Goal: Information Seeking & Learning: Learn about a topic

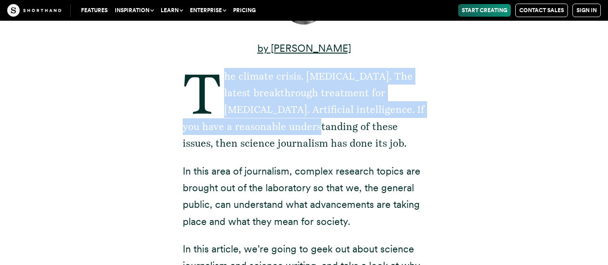
click at [331, 133] on p "The climate crisis. [MEDICAL_DATA]. The latest breakthrough treatment for [MEDI…" at bounding box center [304, 110] width 243 height 84
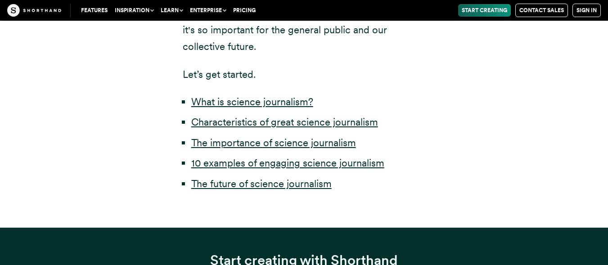
scroll to position [495, 0]
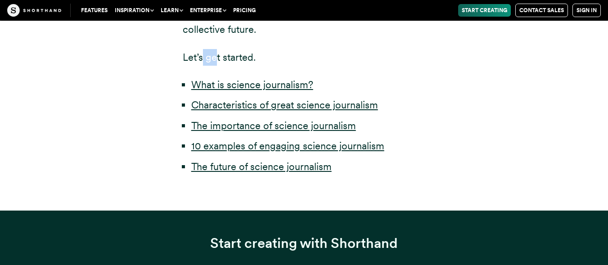
drag, startPoint x: 203, startPoint y: 53, endPoint x: 216, endPoint y: 53, distance: 13.1
click at [216, 53] on p "Let’s get started." at bounding box center [304, 57] width 243 height 17
click at [183, 52] on p "Let’s get started." at bounding box center [304, 57] width 243 height 17
click at [241, 146] on link "10 examples of engaging science journalism" at bounding box center [287, 146] width 193 height 12
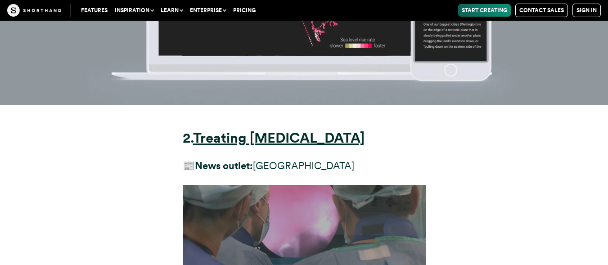
scroll to position [5095, 0]
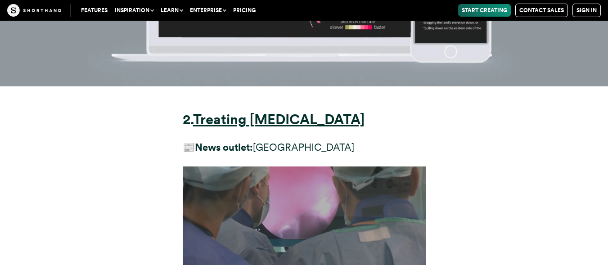
drag, startPoint x: 183, startPoint y: 62, endPoint x: 342, endPoint y: 59, distance: 159.5
click at [342, 139] on p "📰 News outlet: [GEOGRAPHIC_DATA]" at bounding box center [304, 147] width 243 height 17
click at [295, 139] on p "📰 News outlet: [GEOGRAPHIC_DATA]" at bounding box center [304, 147] width 243 height 17
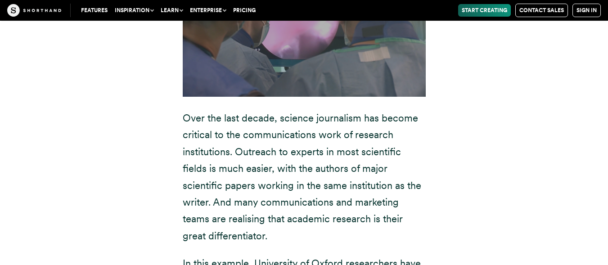
scroll to position [5320, 0]
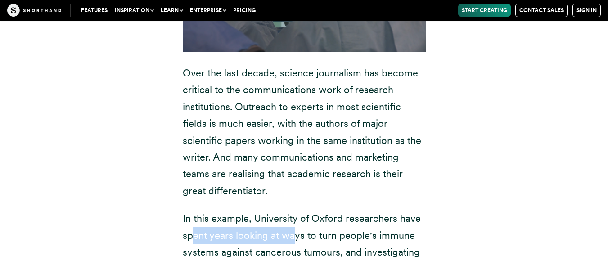
drag, startPoint x: 219, startPoint y: 153, endPoint x: 296, endPoint y: 155, distance: 77.0
click at [296, 210] on p "In this example, University of Oxford researchers have spent years looking at w…" at bounding box center [304, 252] width 243 height 84
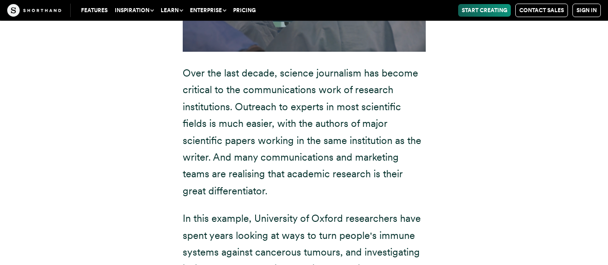
click at [202, 210] on p "In this example, University of Oxford researchers have spent years looking at w…" at bounding box center [304, 252] width 243 height 84
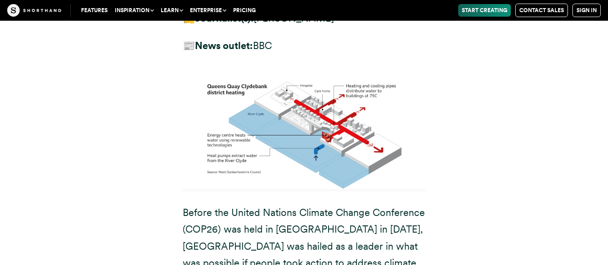
scroll to position [6536, 0]
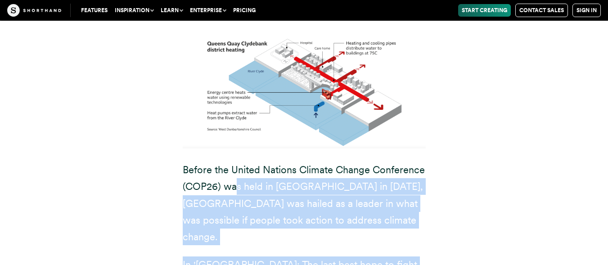
drag, startPoint x: 236, startPoint y: 68, endPoint x: 320, endPoint y: 160, distance: 124.7
click at [320, 160] on div "3. [GEOGRAPHIC_DATA]: The last best hope to fight climate change ✍️ Journalist(…" at bounding box center [304, 243] width 243 height 641
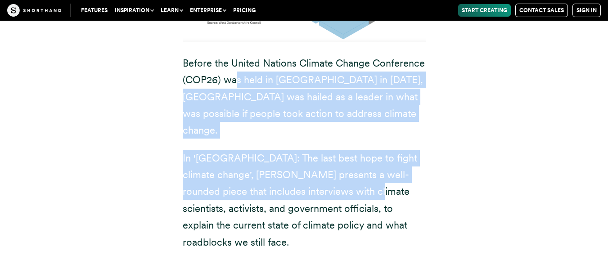
scroll to position [6671, 0]
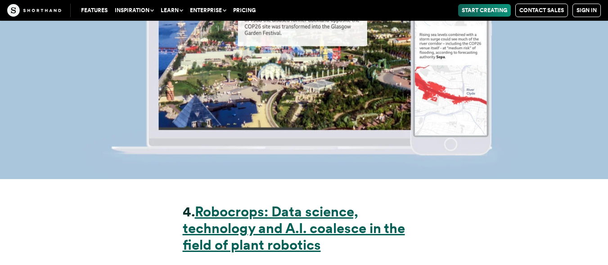
scroll to position [7482, 0]
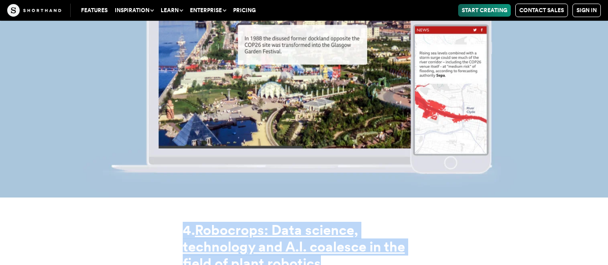
drag, startPoint x: 182, startPoint y: 77, endPoint x: 327, endPoint y: 115, distance: 150.3
copy h3 "4. Robocrops: Data science, technology and A.I. coalesce in the field of plant …"
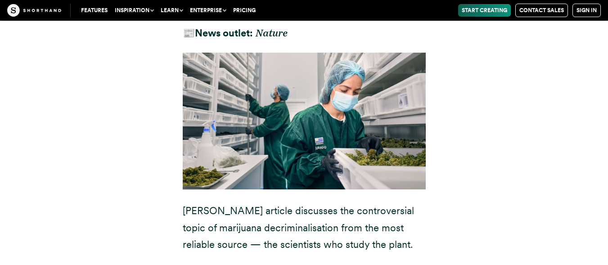
scroll to position [11445, 0]
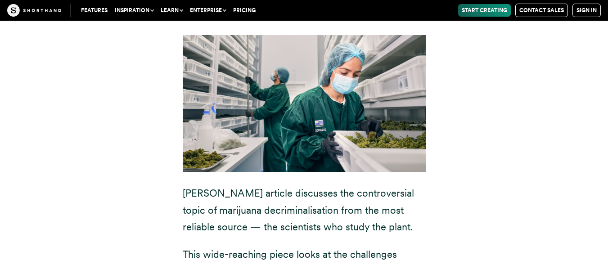
drag, startPoint x: 182, startPoint y: 84, endPoint x: 280, endPoint y: 144, distance: 114.8
click at [280, 142] on div "7. Decriminalization of marijuana opens doors for some scientists ✍️ Journalist…" at bounding box center [304, 211] width 279 height 601
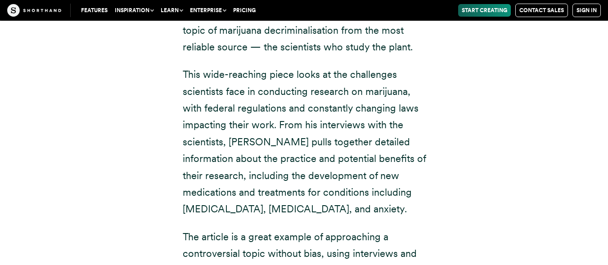
click at [226, 229] on p "The article is a great example of approaching a controversial topic without bia…" at bounding box center [304, 263] width 243 height 68
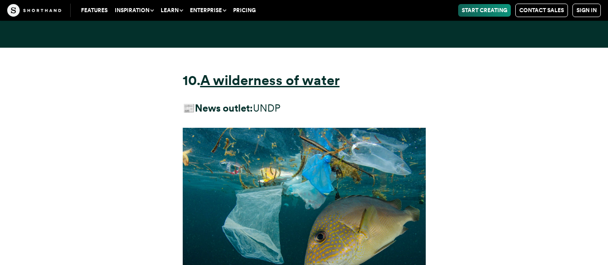
scroll to position [14643, 0]
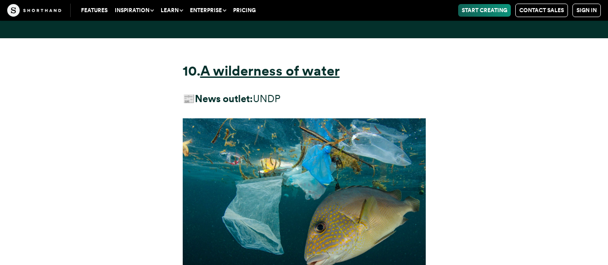
drag, startPoint x: 345, startPoint y: 87, endPoint x: 344, endPoint y: 108, distance: 20.8
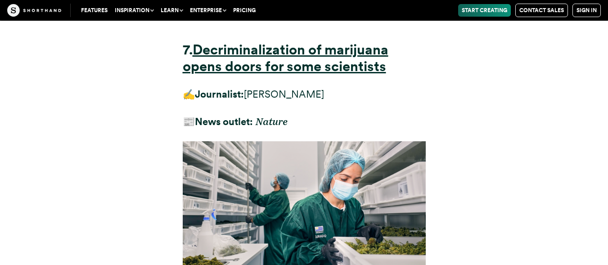
scroll to position [11355, 0]
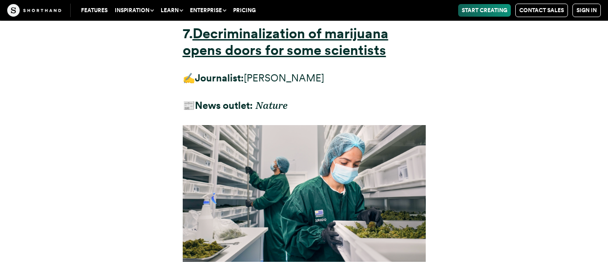
drag, startPoint x: 186, startPoint y: 114, endPoint x: 354, endPoint y: 176, distance: 178.3
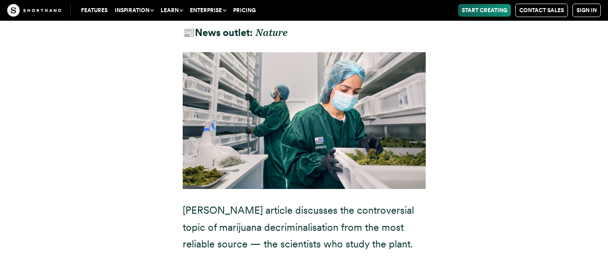
scroll to position [11445, 0]
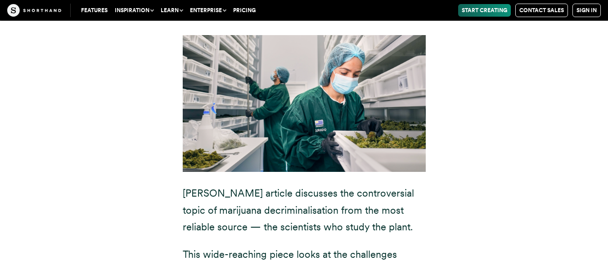
drag, startPoint x: 273, startPoint y: 100, endPoint x: 305, endPoint y: 136, distance: 47.5
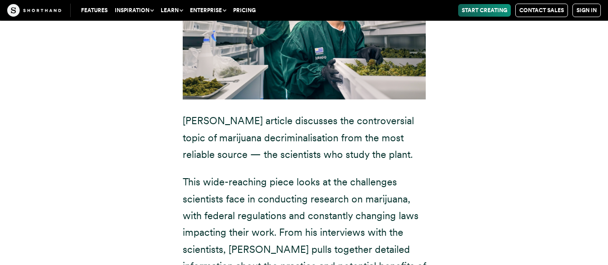
scroll to position [11535, 0]
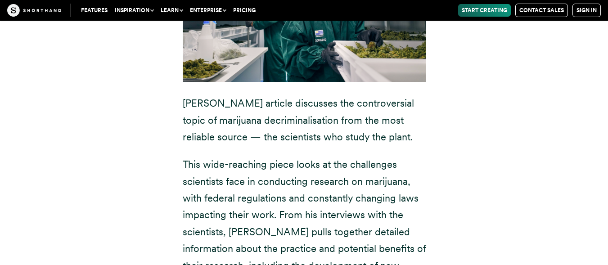
drag, startPoint x: 180, startPoint y: 119, endPoint x: 379, endPoint y: 144, distance: 201.0
click at [379, 144] on div "7. Decriminalization of marijuana opens doors for some scientists ✍️ Journalist…" at bounding box center [304, 121] width 279 height 601
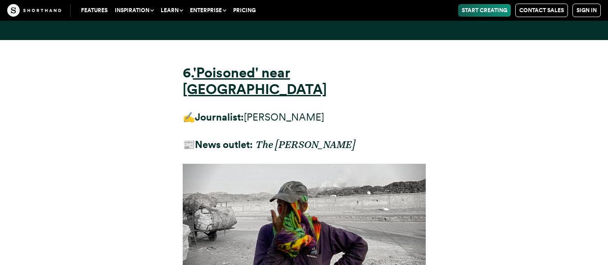
scroll to position [10139, 0]
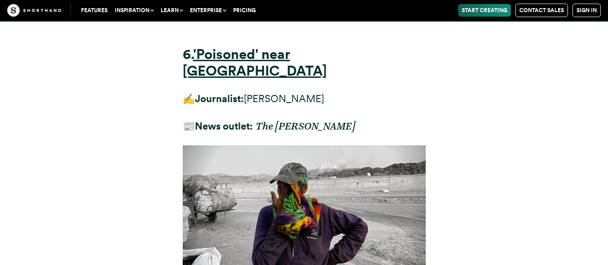
drag, startPoint x: 193, startPoint y: 137, endPoint x: 367, endPoint y: 207, distance: 187.6
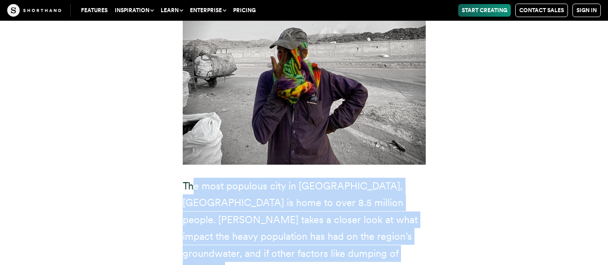
drag, startPoint x: 280, startPoint y: 188, endPoint x: 281, endPoint y: 133, distance: 55.0
click at [230, 132] on div "6. 'Poisoned' near [GEOGRAPHIC_DATA] ✍️ Journalist: [PERSON_NAME] 📰 News outlet…" at bounding box center [304, 213] width 279 height 652
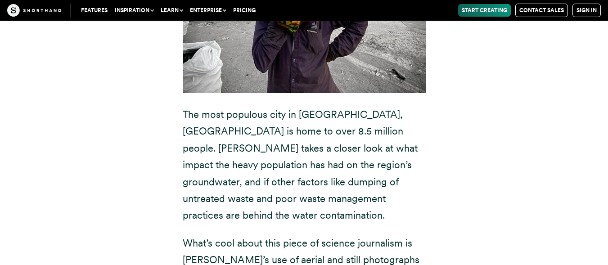
scroll to position [10364, 0]
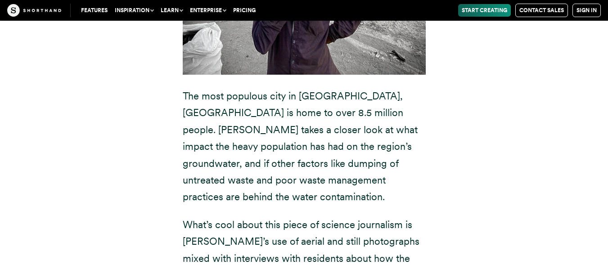
drag, startPoint x: 347, startPoint y: 168, endPoint x: 317, endPoint y: 187, distance: 35.4
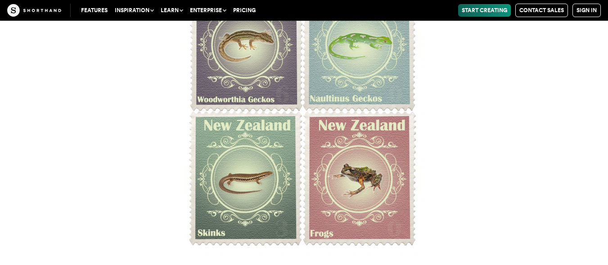
scroll to position [8968, 0]
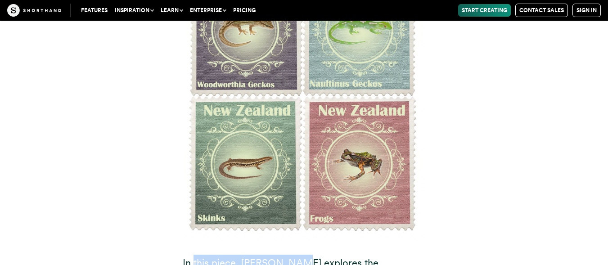
drag, startPoint x: 194, startPoint y: 110, endPoint x: 295, endPoint y: 118, distance: 101.6
drag, startPoint x: 254, startPoint y: 111, endPoint x: 258, endPoint y: 187, distance: 76.2
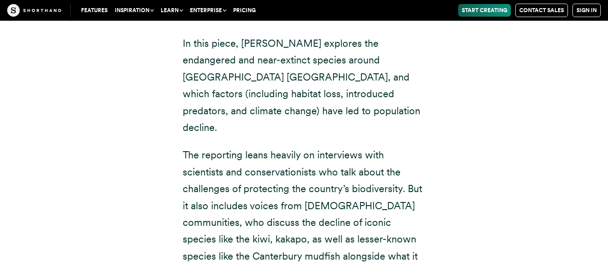
scroll to position [9194, 0]
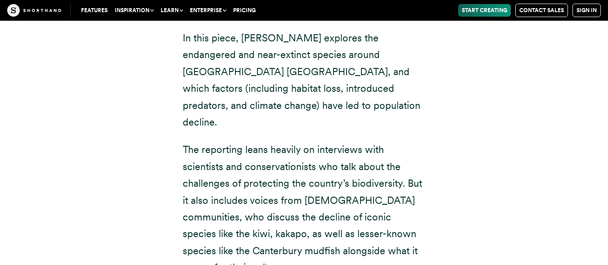
drag, startPoint x: 185, startPoint y: 123, endPoint x: 302, endPoint y: 209, distance: 144.8
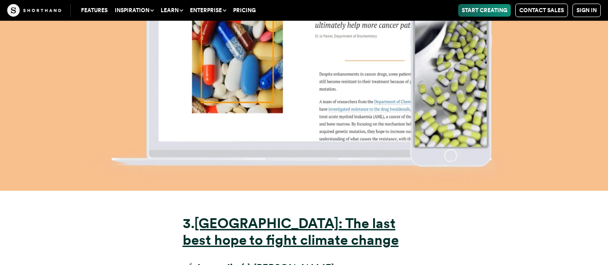
scroll to position [6266, 0]
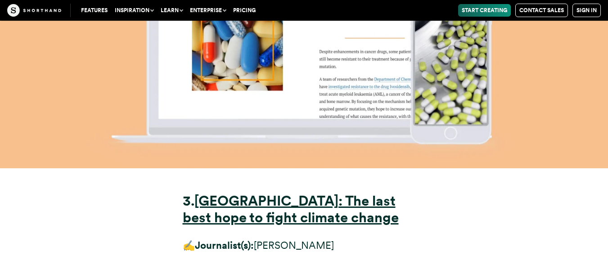
drag, startPoint x: 185, startPoint y: 85, endPoint x: 183, endPoint y: 79, distance: 6.1
click at [183, 193] on strong "3." at bounding box center [189, 201] width 12 height 17
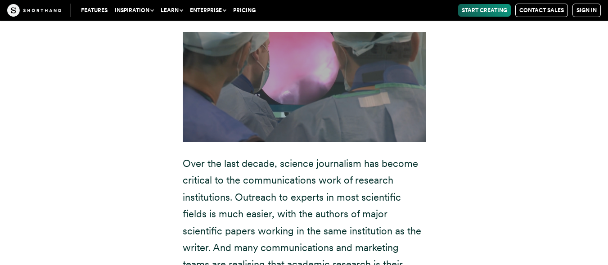
scroll to position [5230, 0]
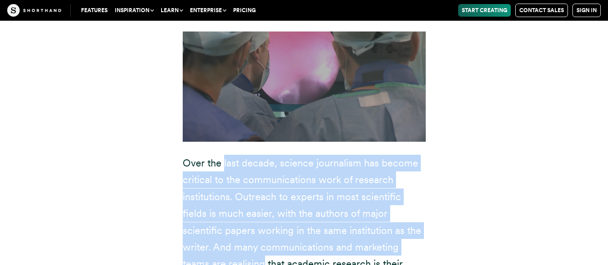
drag, startPoint x: 226, startPoint y: 79, endPoint x: 260, endPoint y: 180, distance: 107.0
click at [262, 181] on p "Over the last decade, science journalism has become critical to the communicati…" at bounding box center [304, 222] width 243 height 135
click at [248, 179] on p "Over the last decade, science journalism has become critical to the communicati…" at bounding box center [304, 222] width 243 height 135
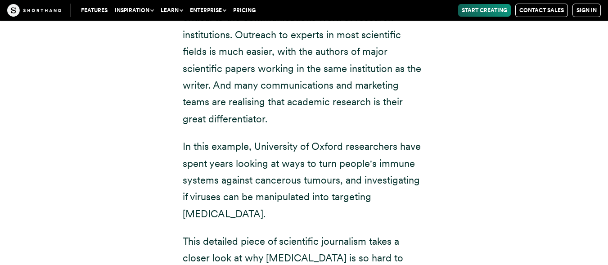
scroll to position [5410, 0]
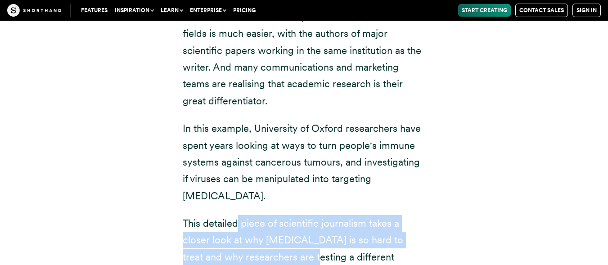
drag, startPoint x: 240, startPoint y: 127, endPoint x: 287, endPoint y: 151, distance: 53.0
click at [142, 151] on div "2. Treating [MEDICAL_DATA] 📰 News outlet: [GEOGRAPHIC_DATA] In this example, Un…" at bounding box center [304, 125] width 558 height 709
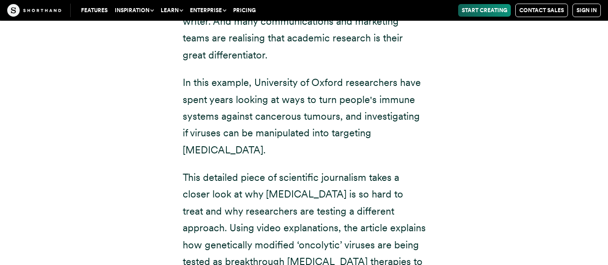
scroll to position [5455, 0]
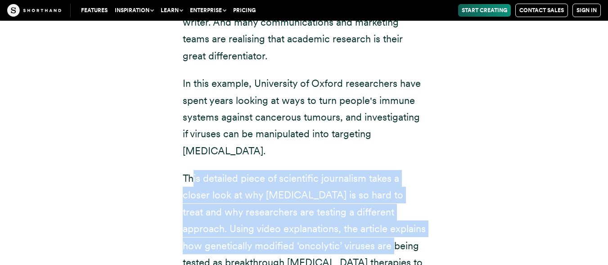
drag, startPoint x: 194, startPoint y: 81, endPoint x: 344, endPoint y: 152, distance: 165.8
click at [350, 170] on p "This detailed piece of scientific journalism takes a closer look at why [MEDICA…" at bounding box center [304, 229] width 243 height 118
click at [286, 170] on p "This detailed piece of scientific journalism takes a closer look at why [MEDICA…" at bounding box center [304, 229] width 243 height 118
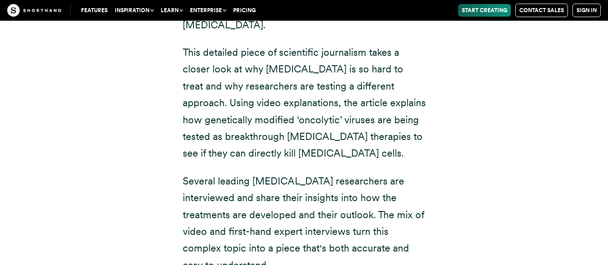
scroll to position [5591, 0]
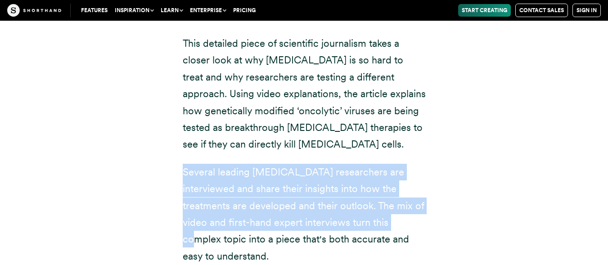
drag, startPoint x: 195, startPoint y: 72, endPoint x: 371, endPoint y: 122, distance: 182.5
click at [371, 164] on p "Several leading [MEDICAL_DATA] researchers are interviewed and share their insi…" at bounding box center [304, 214] width 243 height 101
click at [266, 164] on p "Several leading [MEDICAL_DATA] researchers are interviewed and share their insi…" at bounding box center [304, 214] width 243 height 101
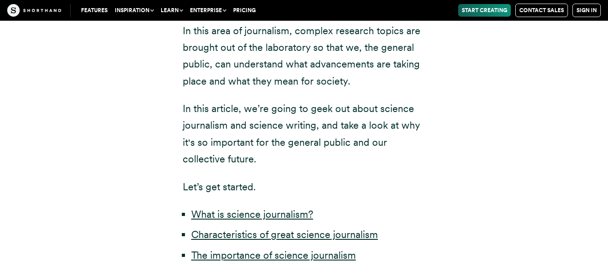
scroll to position [540, 0]
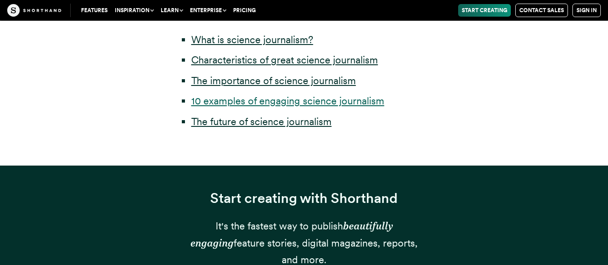
click at [327, 106] on link "10 examples of engaging science journalism" at bounding box center [287, 101] width 193 height 12
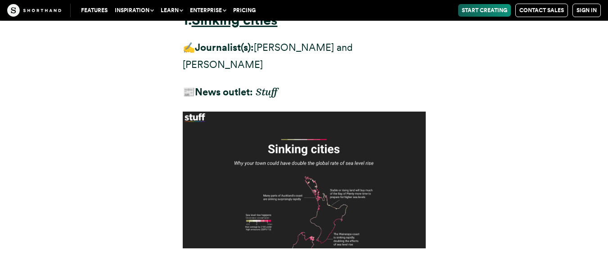
scroll to position [4014, 0]
